Goal: Information Seeking & Learning: Learn about a topic

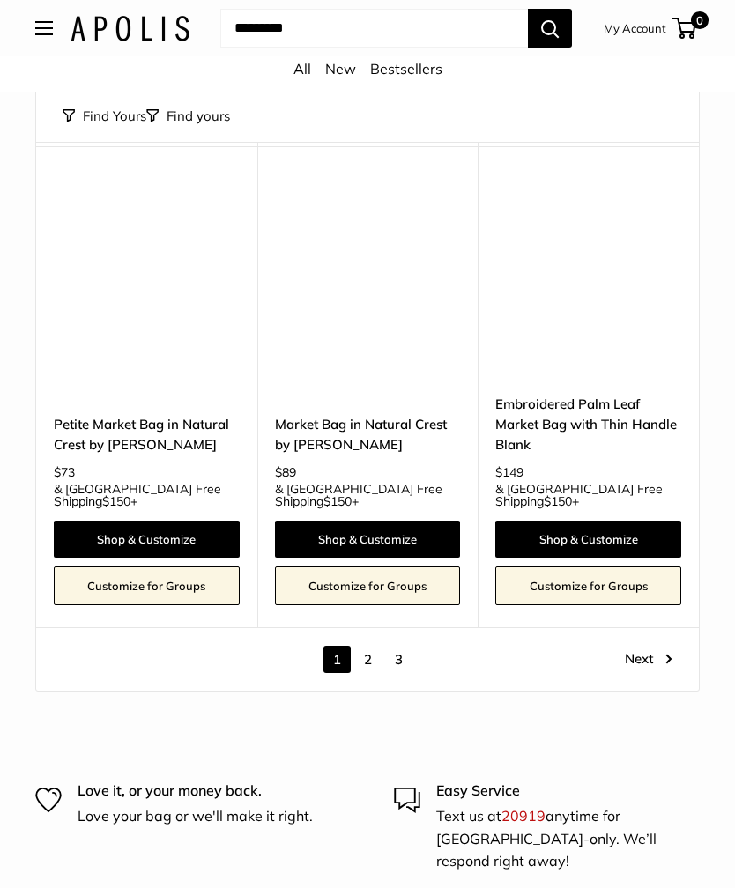
scroll to position [7789, 0]
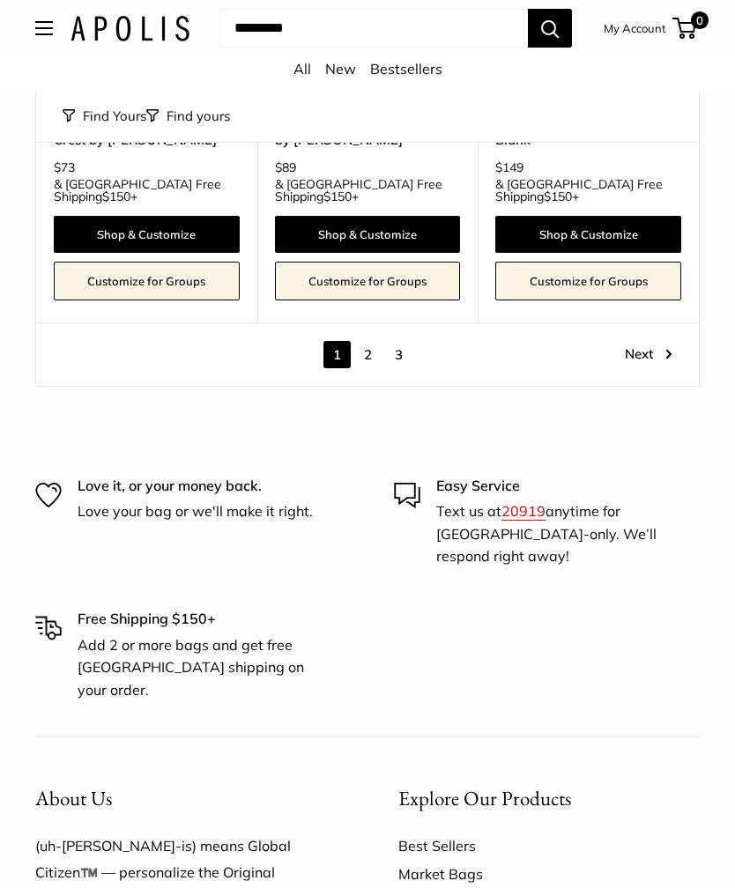
scroll to position [8095, 0]
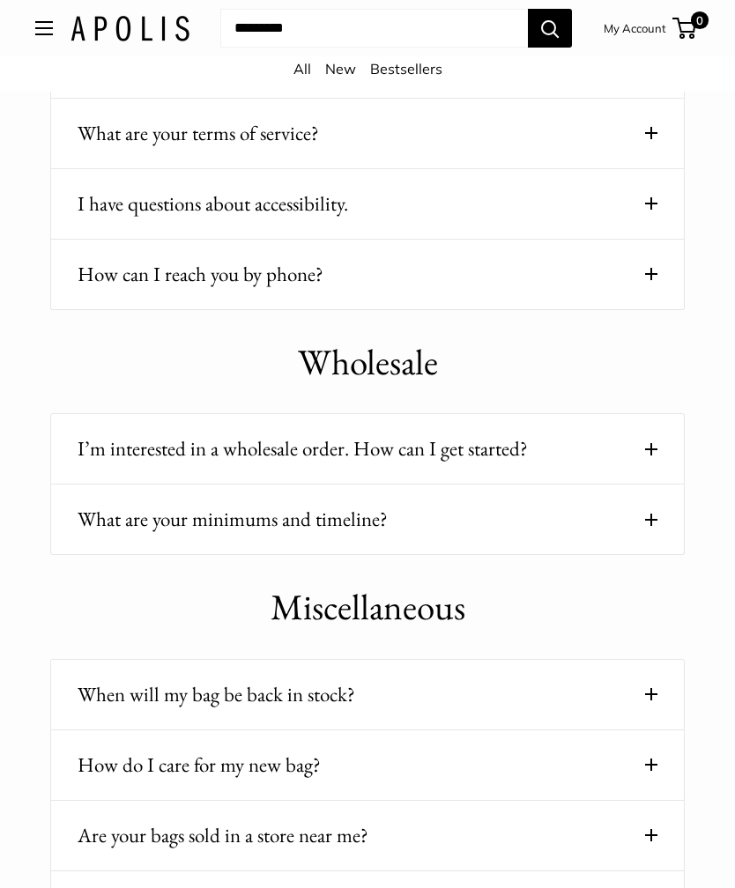
click at [650, 446] on span at bounding box center [651, 450] width 12 height 12
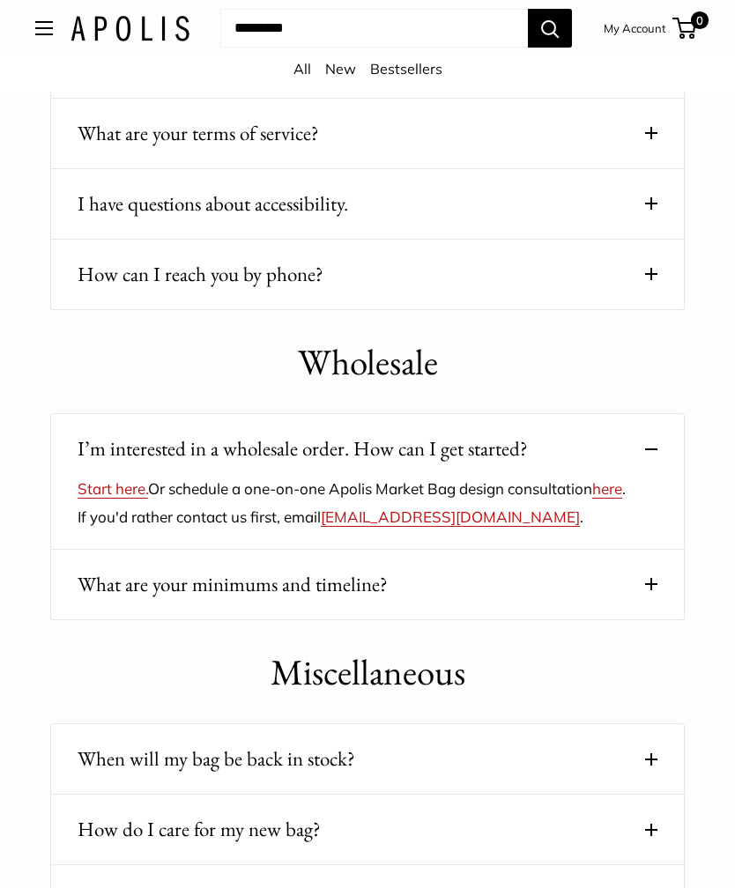
click at [592, 498] on link "here" at bounding box center [607, 488] width 30 height 19
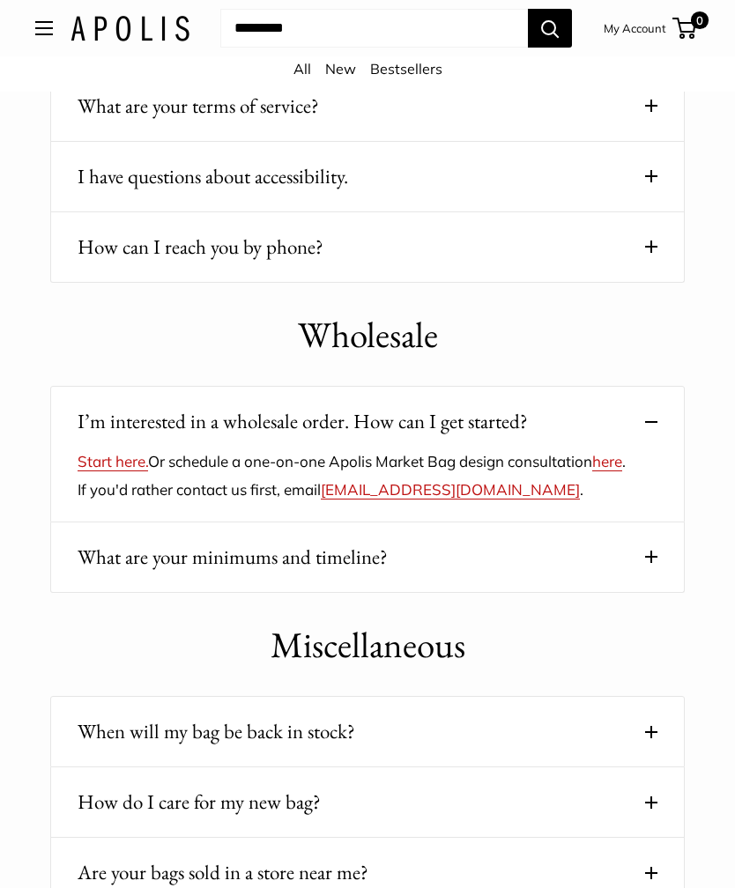
click at [48, 35] on button "Open menu" at bounding box center [44, 28] width 18 height 14
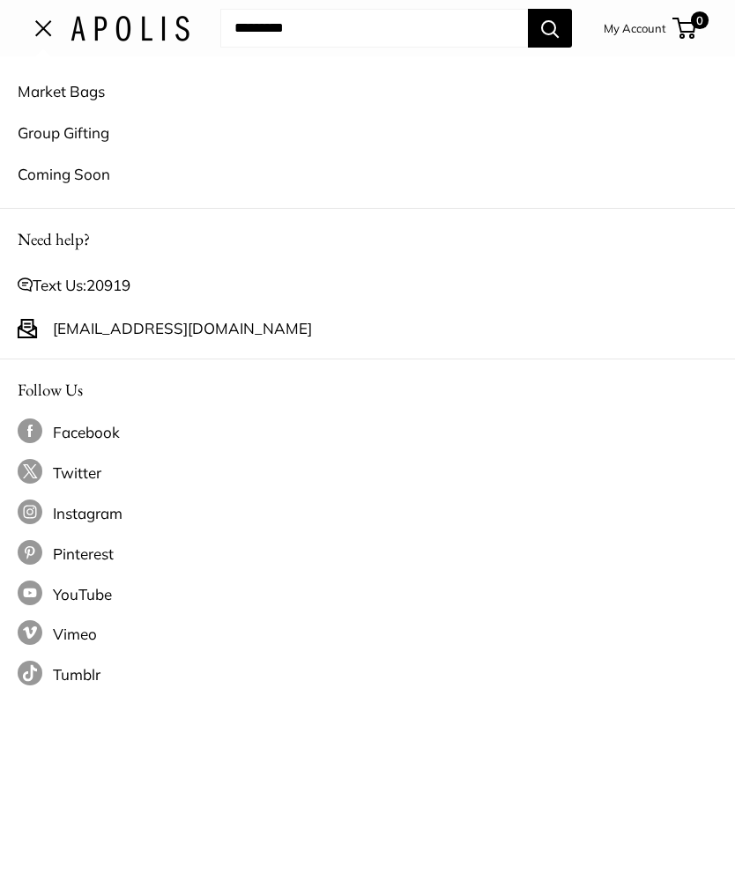
scroll to position [1824, 0]
click at [302, 85] on link "Market Bags" at bounding box center [368, 91] width 700 height 41
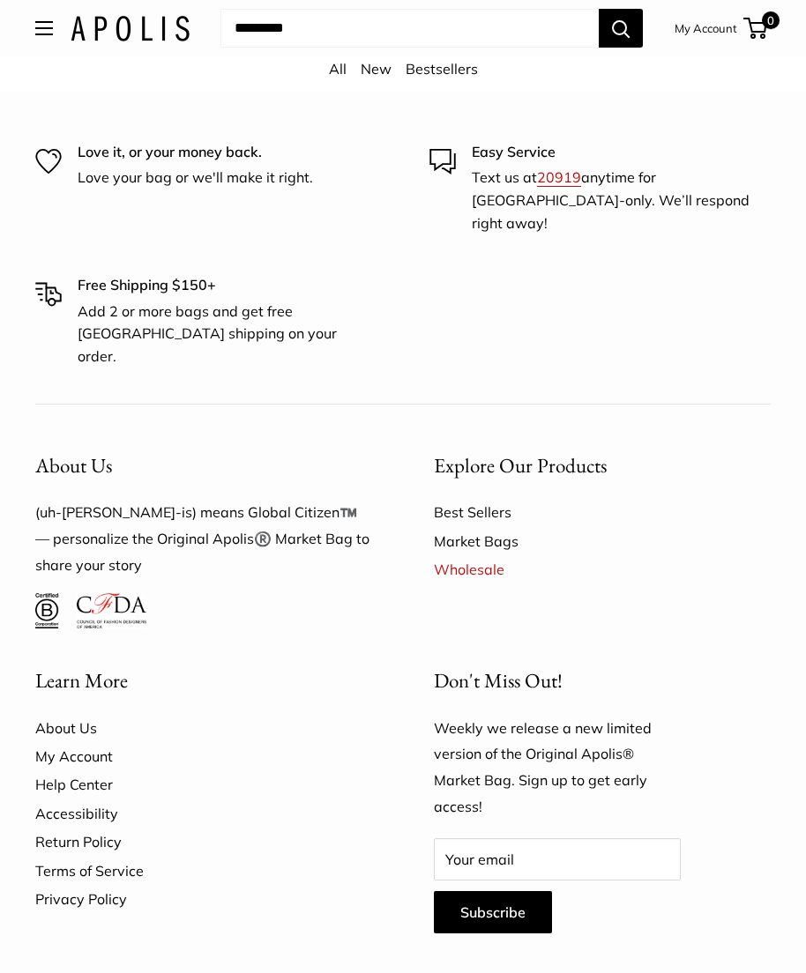
scroll to position [3763, 0]
click at [102, 598] on img at bounding box center [112, 610] width 70 height 35
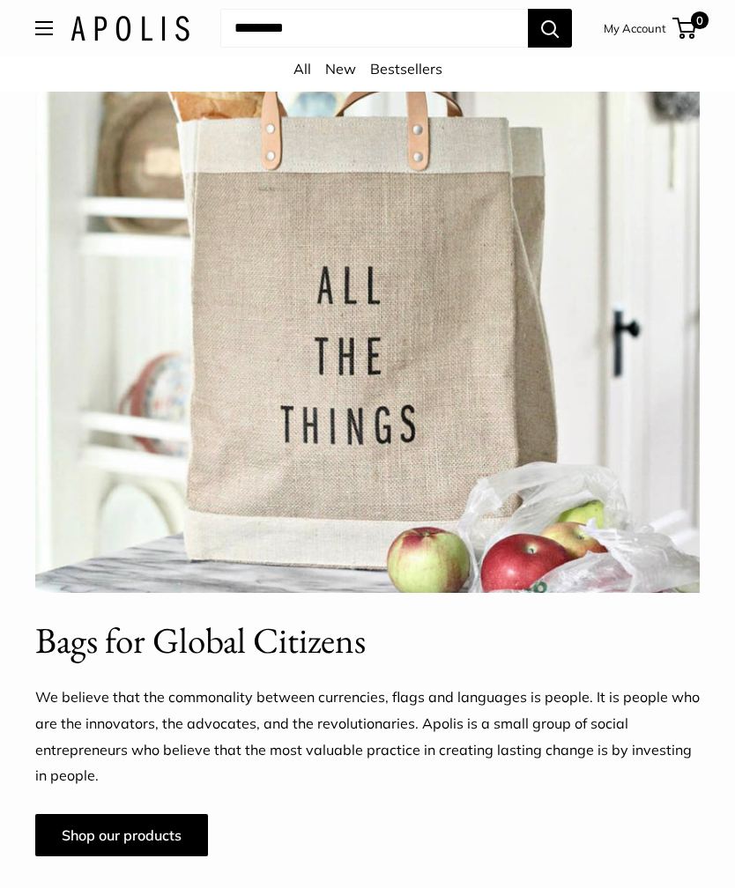
scroll to position [867, 0]
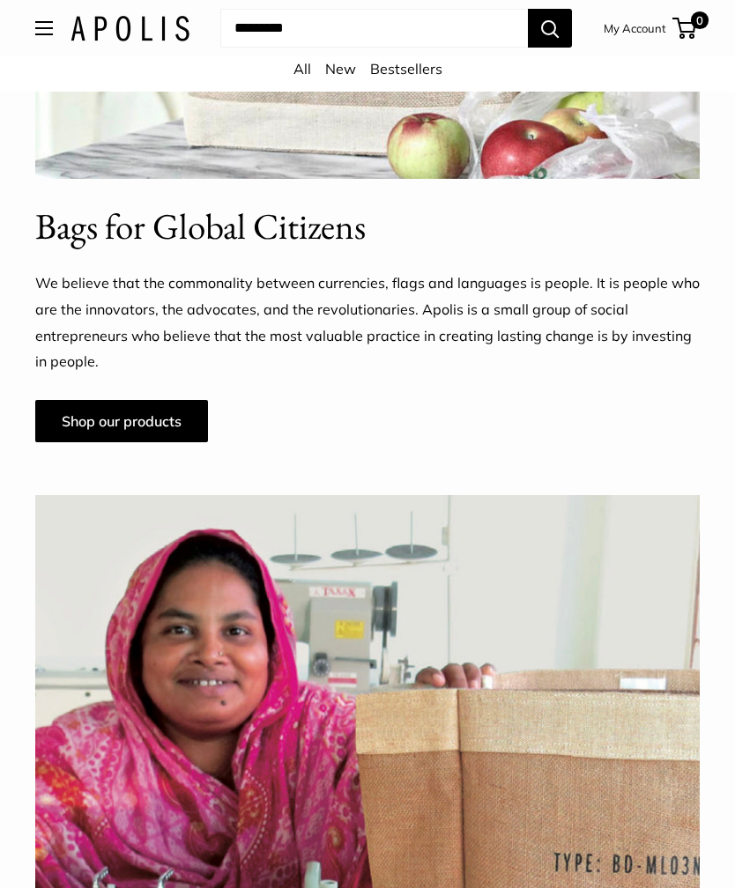
scroll to position [1281, 0]
